Goal: Navigation & Orientation: Find specific page/section

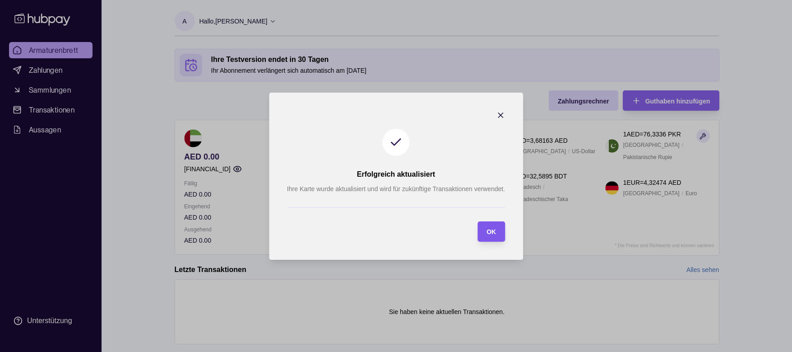
click at [488, 230] on font "OK" at bounding box center [491, 231] width 9 height 7
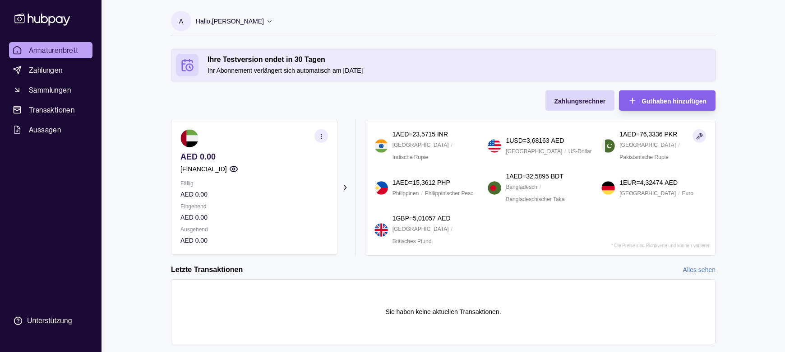
click at [321, 134] on circle "button" at bounding box center [321, 134] width 0 height 0
click at [224, 158] on font "Kontodetails anzeigen" at bounding box center [227, 158] width 62 height 7
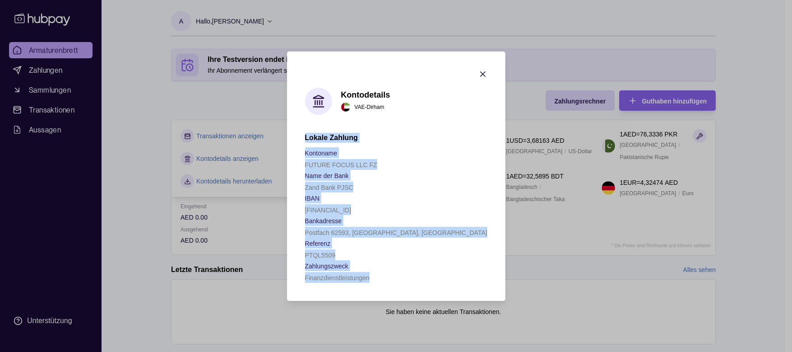
drag, startPoint x: 306, startPoint y: 137, endPoint x: 404, endPoint y: 276, distance: 170.4
click at [404, 276] on div "Lokale Zahlung Kontoname FUTURE FOCUS LLC FZ Name der Bank Zand Bank PJSC IBAN …" at bounding box center [396, 208] width 182 height 150
copy div "Lokale Zahlung Kontoname FUTURE FOCUS LLC FZ Name der Bank Zand Bank PJSC IBAN …"
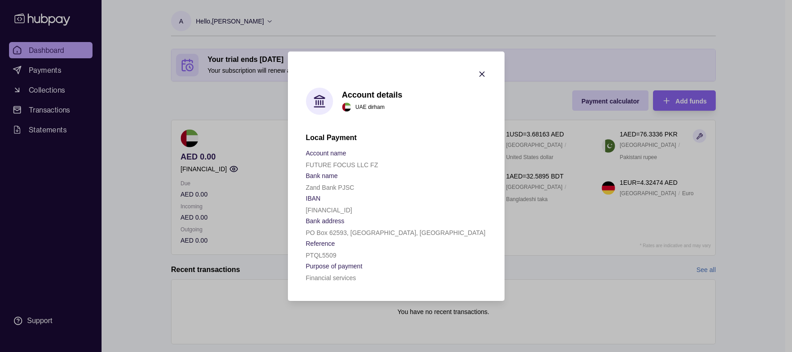
click at [307, 138] on h2 "Local Payment" at bounding box center [396, 138] width 181 height 10
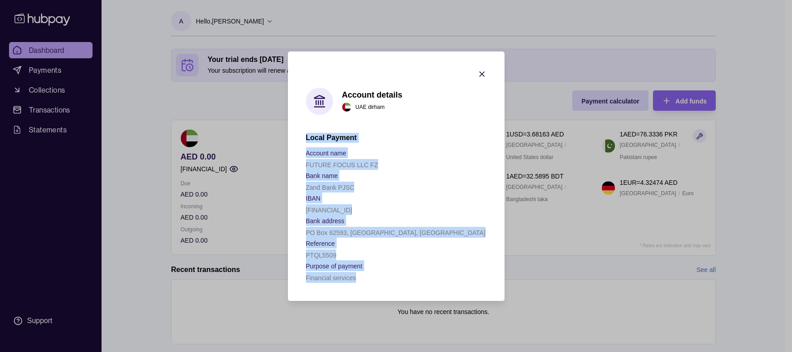
drag, startPoint x: 306, startPoint y: 136, endPoint x: 384, endPoint y: 277, distance: 161.4
click at [384, 277] on div "Local Payment Account name FUTURE FOCUS LLC FZ Bank name Zand Bank PJSC IBAN [F…" at bounding box center [396, 208] width 181 height 150
copy div "Local Payment Account name FUTURE FOCUS LLC FZ Bank name Zand Bank PJSC IBAN [F…"
click at [483, 74] on icon "button" at bounding box center [482, 74] width 9 height 9
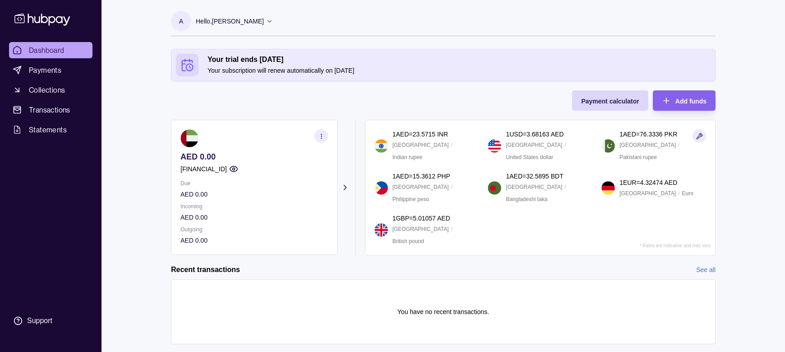
click at [320, 136] on icon "button" at bounding box center [321, 136] width 7 height 7
click at [321, 266] on div "Recent transactions See all" at bounding box center [443, 269] width 545 height 10
click at [528, 139] on p "1 USD = 3.68163 AED" at bounding box center [535, 134] width 58 height 10
click at [610, 187] on img at bounding box center [609, 188] width 14 height 14
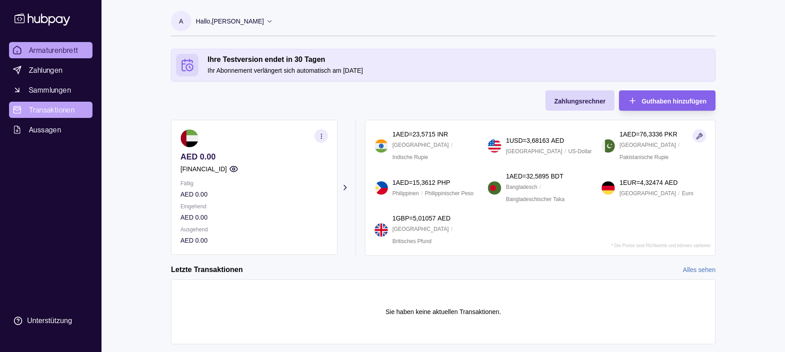
click at [34, 110] on font "Transaktionen" at bounding box center [52, 109] width 46 height 9
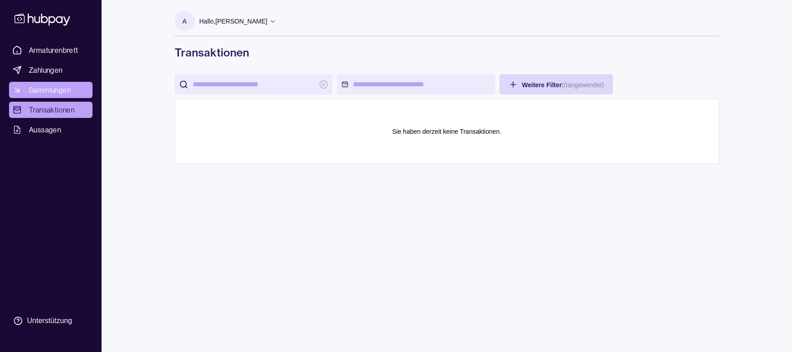
click at [36, 89] on font "Sammlungen" at bounding box center [50, 89] width 42 height 9
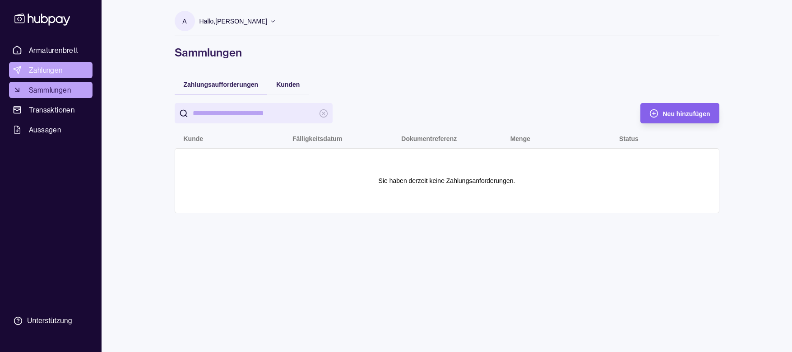
click at [42, 70] on font "Zahlungen" at bounding box center [46, 69] width 34 height 9
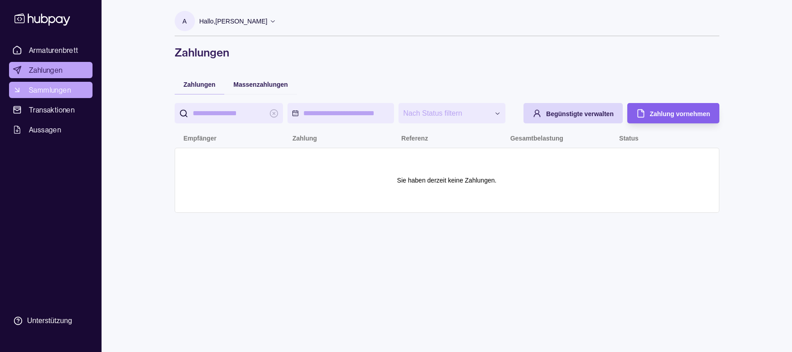
click at [64, 90] on font "Sammlungen" at bounding box center [50, 89] width 42 height 9
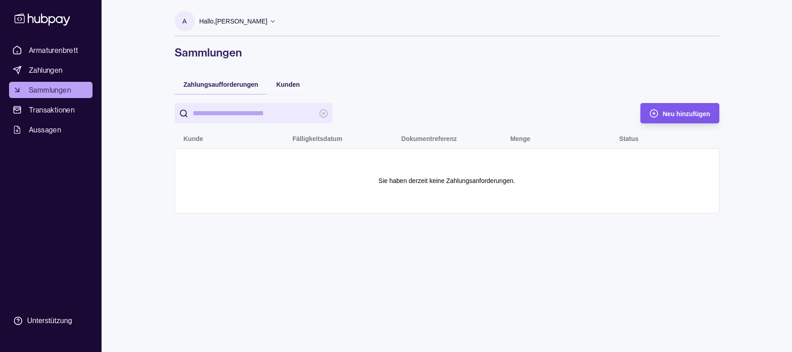
click at [674, 114] on font "Neu hinzufügen" at bounding box center [686, 113] width 47 height 7
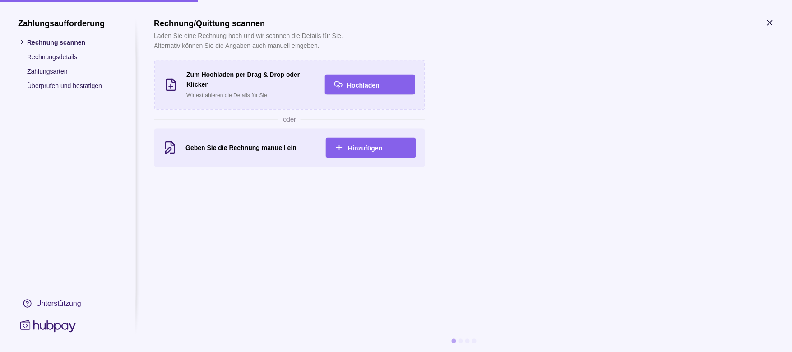
click at [44, 73] on font "Zahlungsarten" at bounding box center [47, 70] width 41 height 7
click at [768, 23] on icon "button" at bounding box center [769, 22] width 9 height 9
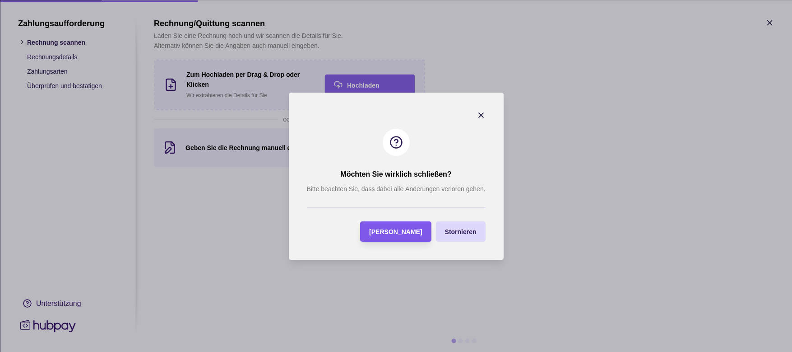
click at [422, 231] on font "[PERSON_NAME]" at bounding box center [395, 231] width 53 height 7
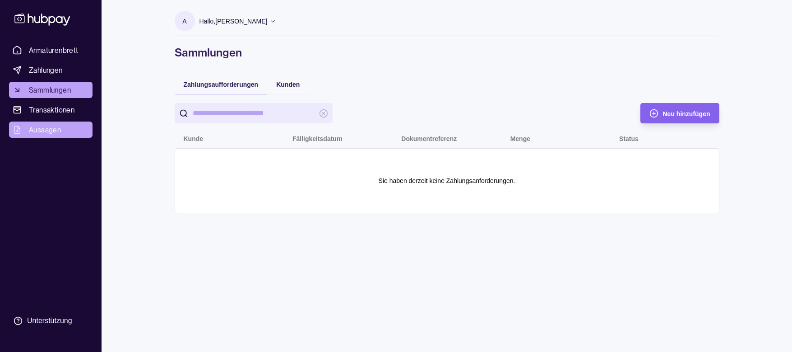
click at [53, 128] on font "Aussagen" at bounding box center [45, 129] width 32 height 9
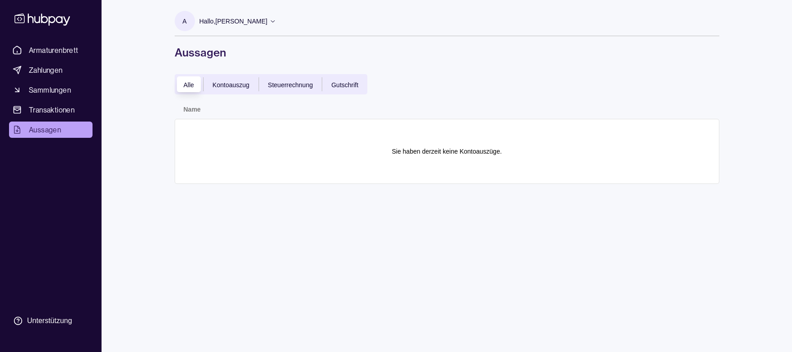
click at [17, 202] on div "Armaturenbrett Zahlungen Sammlungen Transaktionen Aussagen Unterstützung" at bounding box center [50, 186] width 91 height 288
click at [39, 46] on font "Armaturenbrett" at bounding box center [54, 50] width 50 height 9
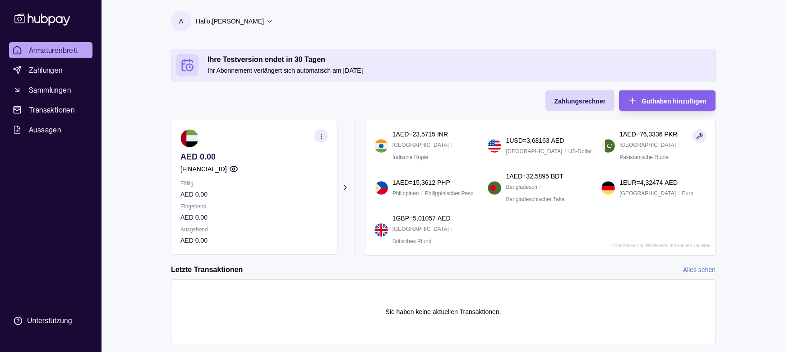
click at [345, 187] on icon at bounding box center [345, 187] width 9 height 9
click at [322, 137] on icon "button" at bounding box center [321, 136] width 7 height 7
click at [246, 159] on font "Kontodetails anzeigen" at bounding box center [227, 158] width 62 height 7
click at [248, 159] on font "Kontodetails anzeigen" at bounding box center [227, 158] width 62 height 7
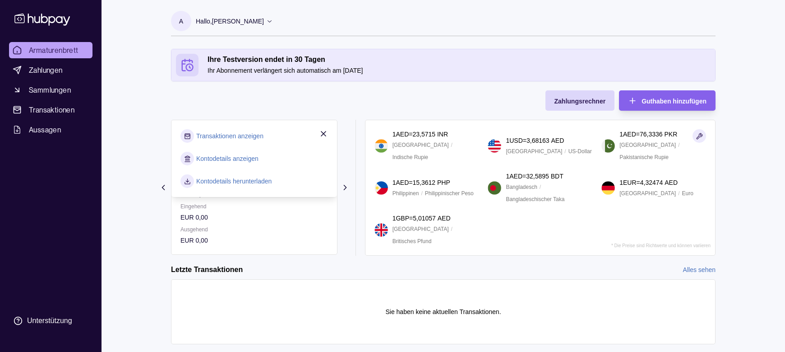
click at [307, 264] on div "Letzte Transaktionen Alles sehen" at bounding box center [443, 269] width 545 height 10
click at [345, 188] on icon at bounding box center [345, 187] width 2 height 5
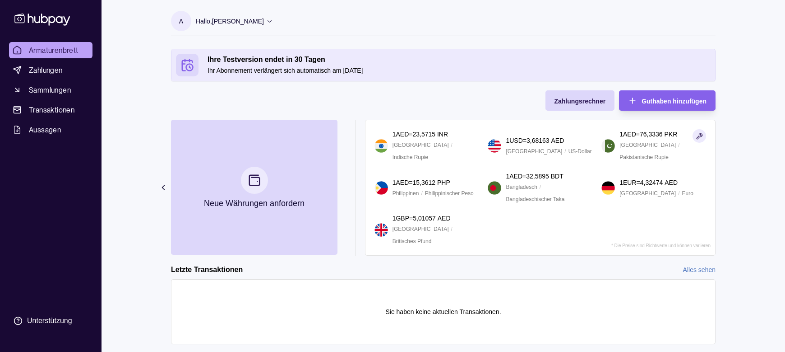
click at [163, 187] on icon at bounding box center [163, 187] width 9 height 9
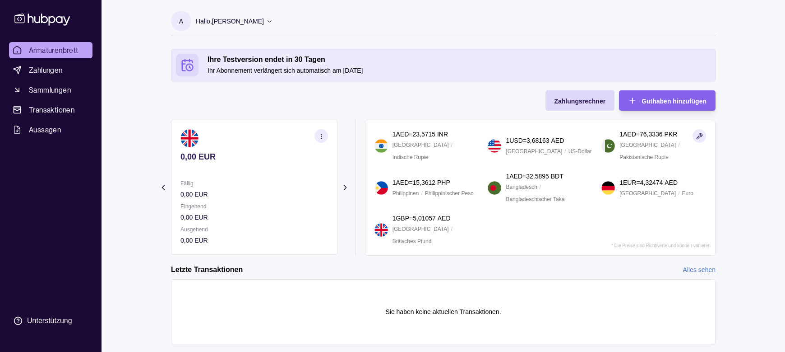
click at [163, 187] on icon at bounding box center [163, 187] width 9 height 9
click at [163, 187] on section "Ihre Testversion endet in 30 Tagen Ihr Abonnement verlängert sich automatisch a…" at bounding box center [443, 205] width 581 height 313
click at [344, 186] on icon at bounding box center [345, 187] width 2 height 5
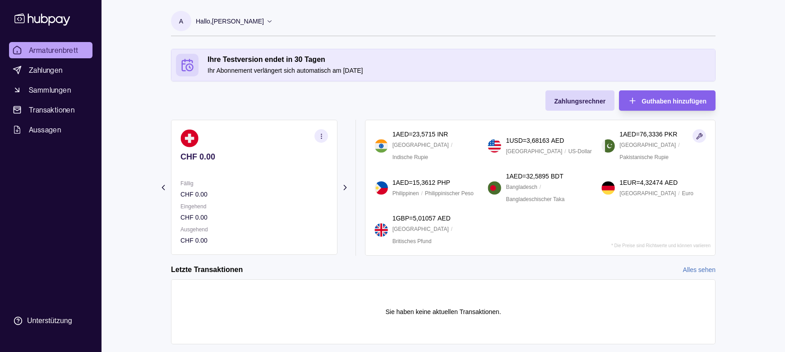
click at [318, 136] on icon "button" at bounding box center [321, 136] width 7 height 7
click at [239, 158] on font "Kontodetails anzeigen" at bounding box center [227, 158] width 62 height 7
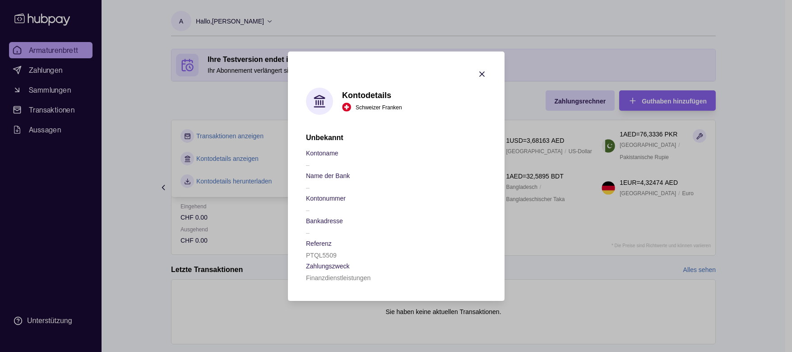
click at [482, 74] on icon "button" at bounding box center [482, 74] width 5 height 5
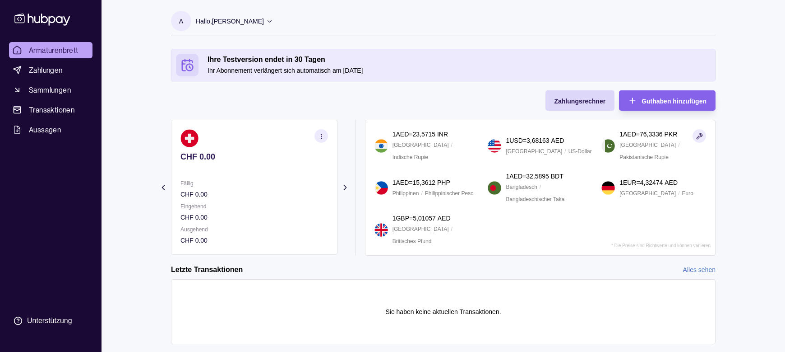
click at [345, 186] on icon at bounding box center [345, 187] width 2 height 5
click at [321, 135] on circle "button" at bounding box center [321, 135] width 0 height 0
click at [247, 156] on font "Kontodetails anzeigen" at bounding box center [227, 158] width 62 height 7
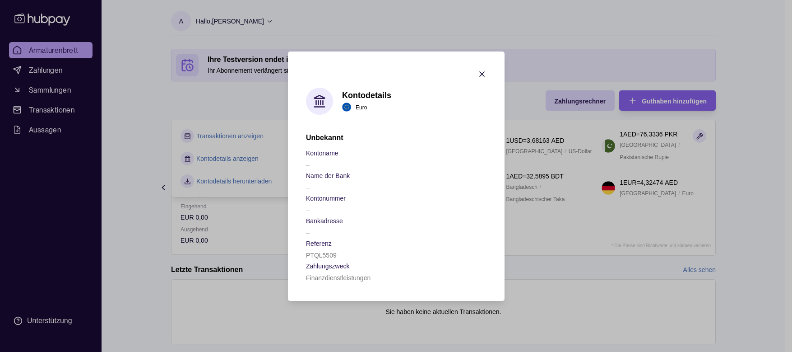
click at [483, 72] on icon "button" at bounding box center [482, 74] width 9 height 9
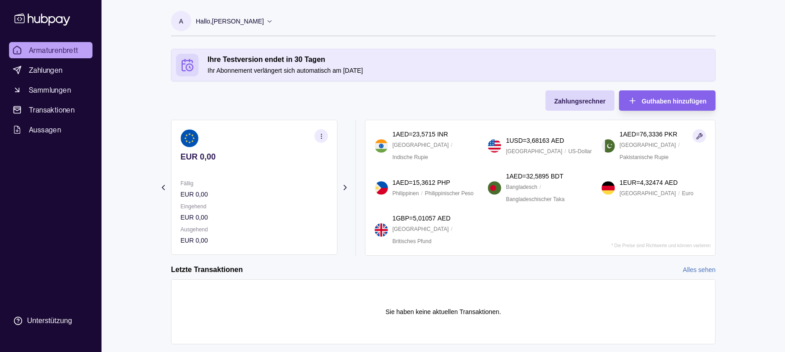
click at [321, 134] on circle "button" at bounding box center [321, 134] width 0 height 0
click at [230, 160] on font "Kontodetails anzeigen" at bounding box center [227, 158] width 62 height 7
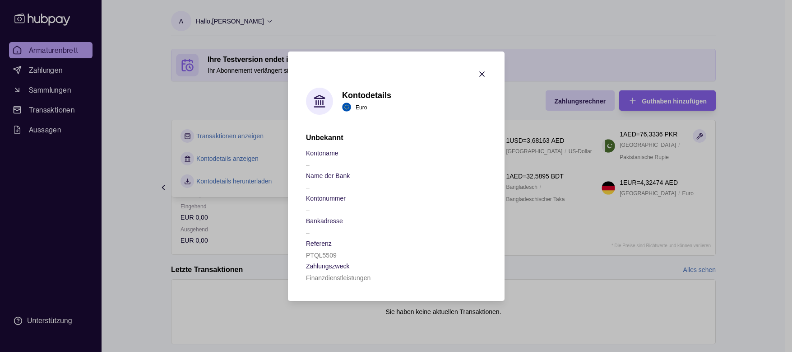
click at [482, 75] on icon "button" at bounding box center [482, 74] width 9 height 9
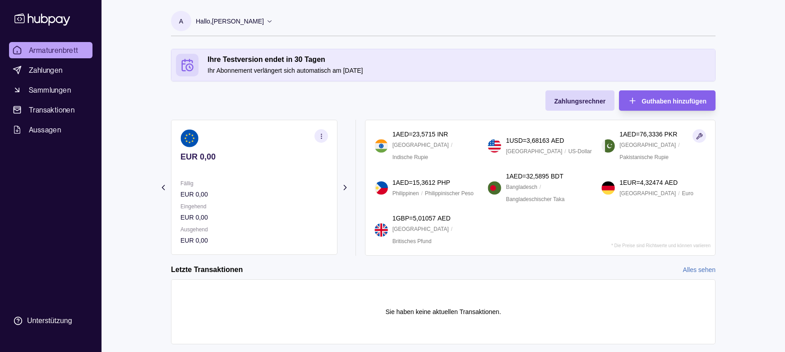
click at [320, 137] on icon "button" at bounding box center [321, 136] width 7 height 7
click at [16, 236] on div "Armaturenbrett Zahlungen Sammlungen Transaktionen Aussagen Unterstützung" at bounding box center [50, 186] width 91 height 288
click at [319, 136] on icon "button" at bounding box center [321, 136] width 7 height 7
click at [250, 136] on font "Transaktionen anzeigen" at bounding box center [229, 135] width 67 height 7
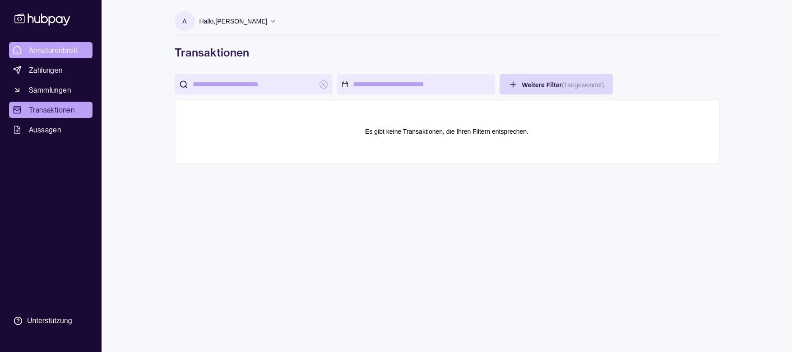
click at [43, 49] on font "Armaturenbrett" at bounding box center [54, 50] width 50 height 9
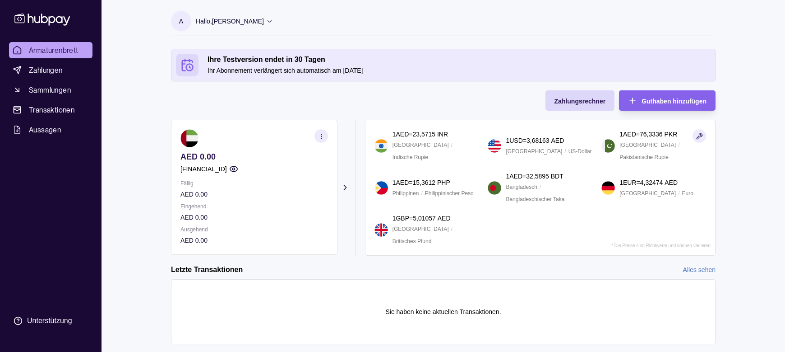
click at [343, 186] on icon at bounding box center [345, 187] width 9 height 9
click at [282, 68] on font "Ihr Abonnement verlängert sich automatisch am" at bounding box center [275, 70] width 134 height 7
